Goal: Check status: Check status

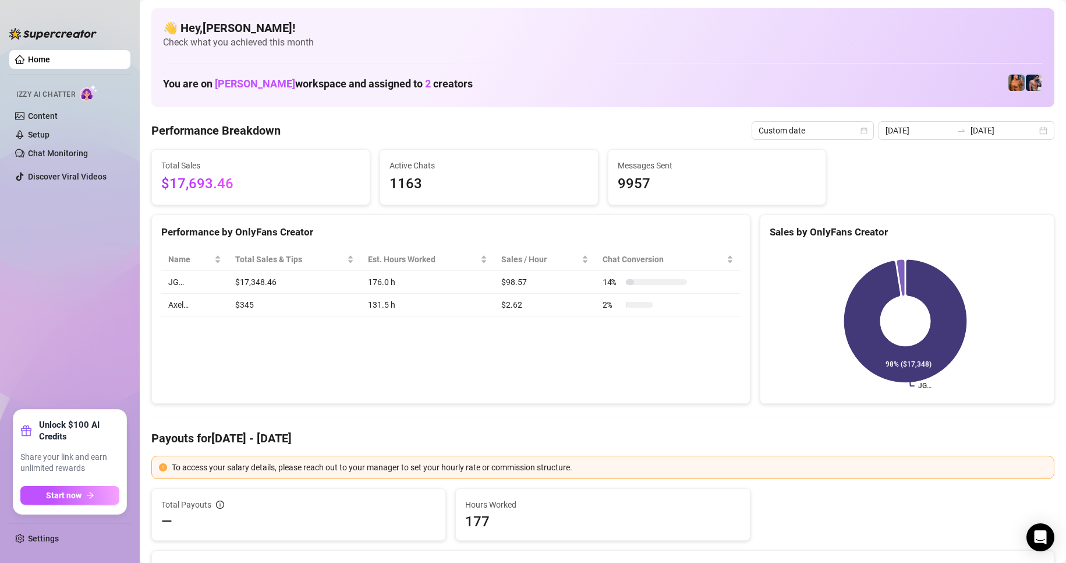
scroll to position [10, 0]
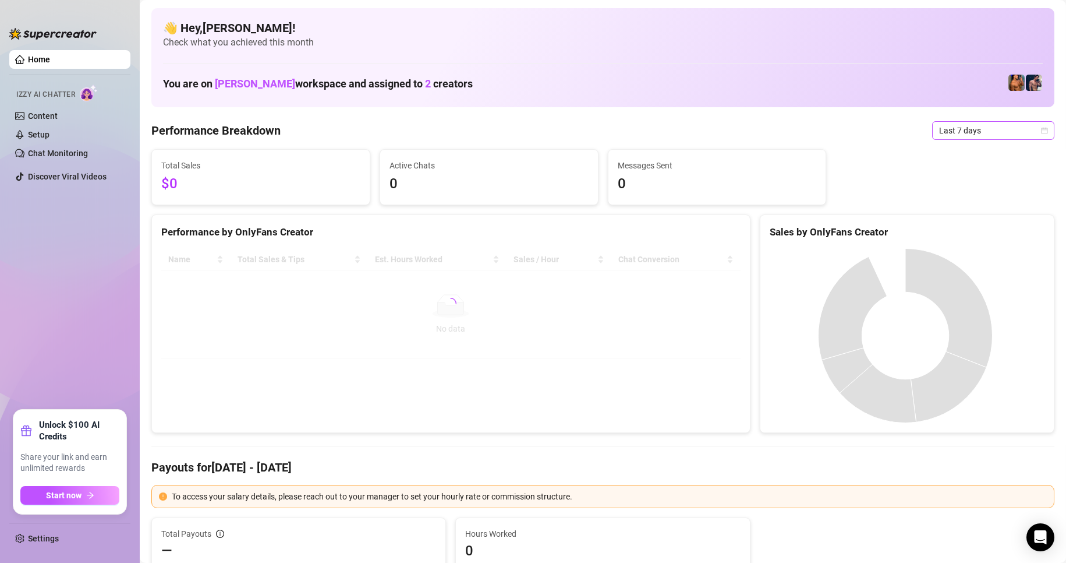
click at [1041, 132] on icon "calendar" at bounding box center [1044, 130] width 7 height 7
click at [958, 232] on div "Custom date" at bounding box center [984, 228] width 104 height 13
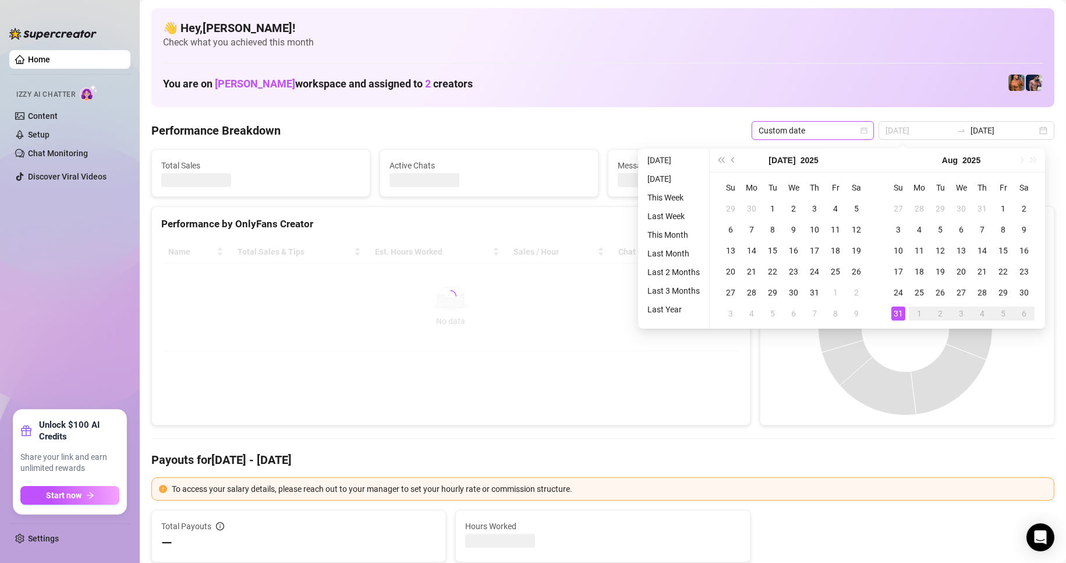
click at [899, 313] on div "31" at bounding box center [899, 313] width 14 height 14
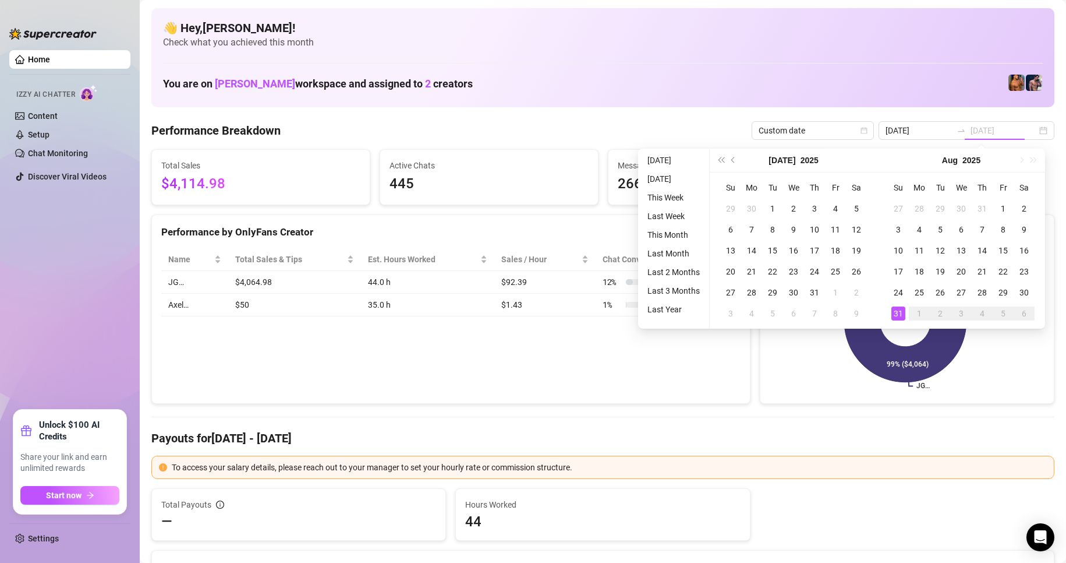
click at [899, 313] on div "31" at bounding box center [899, 313] width 14 height 14
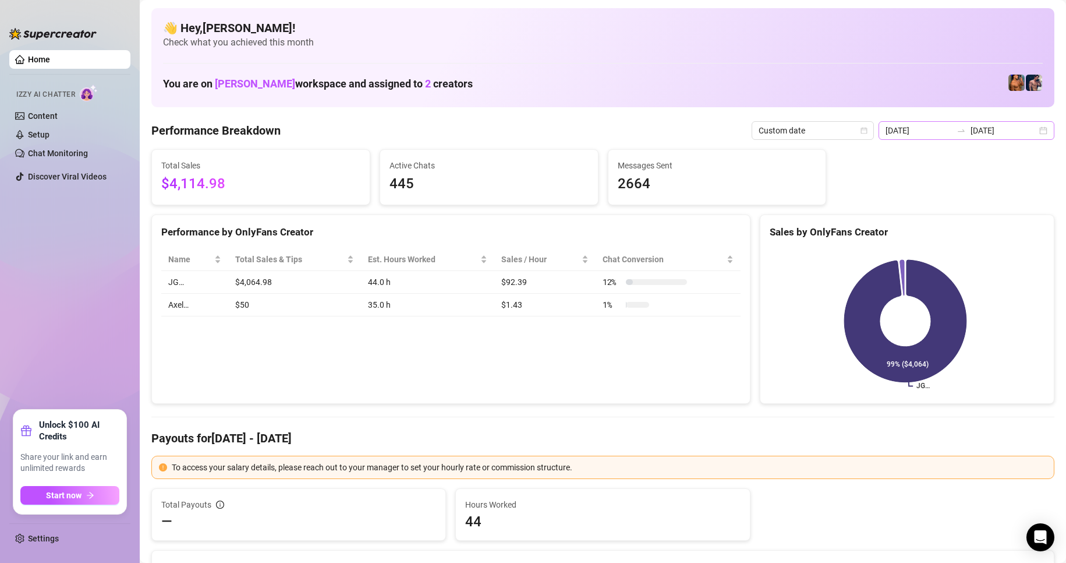
click at [1040, 132] on div "2025-08-24 2025-08-31" at bounding box center [967, 130] width 176 height 19
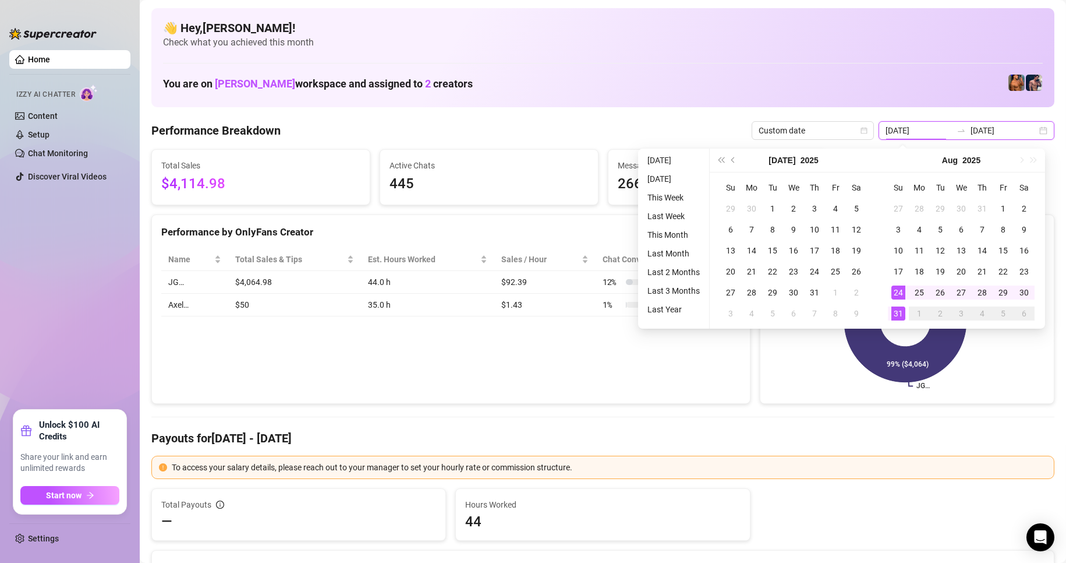
type input "[DATE]"
click at [899, 312] on div "31" at bounding box center [899, 313] width 14 height 14
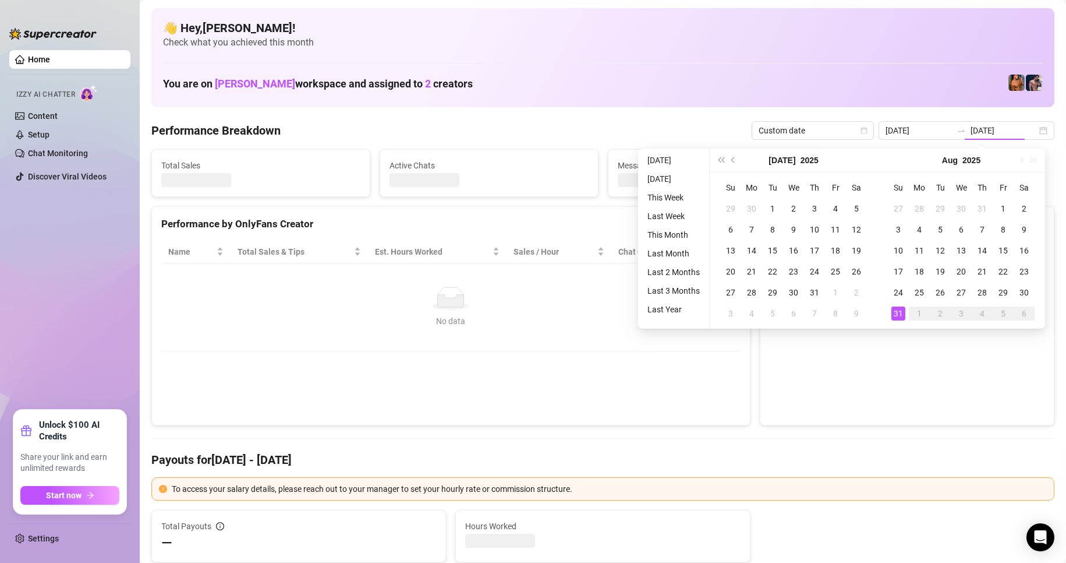
type input "[DATE]"
